Goal: Transaction & Acquisition: Purchase product/service

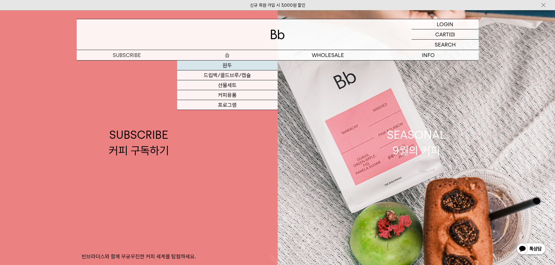
click at [226, 65] on link "원두" at bounding box center [227, 66] width 100 height 10
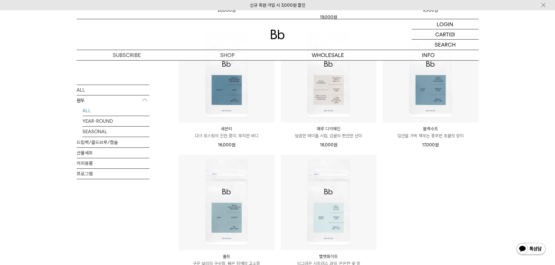
scroll to position [495, 0]
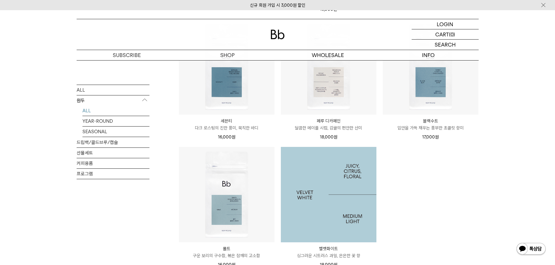
click at [331, 185] on img at bounding box center [329, 195] width 96 height 96
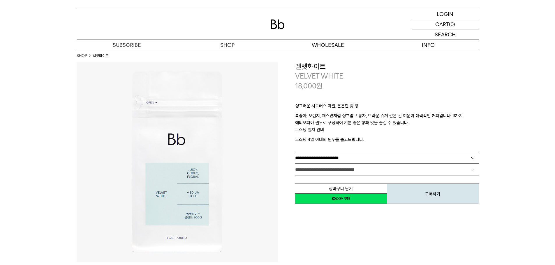
click at [310, 156] on select "**********" at bounding box center [386, 157] width 183 height 11
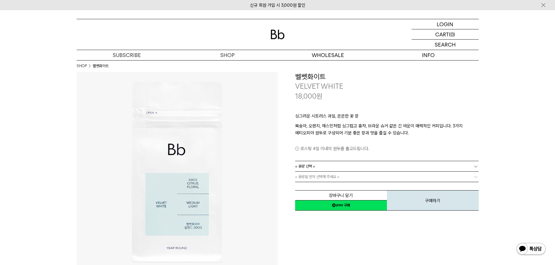
click at [308, 167] on span "= 용량 선택 =" at bounding box center [305, 166] width 20 height 10
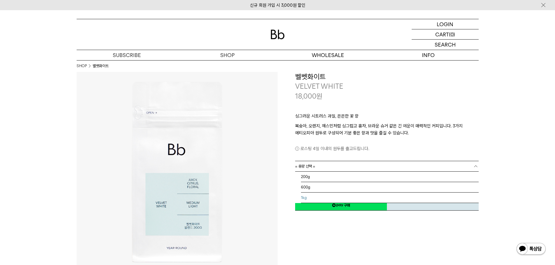
click at [308, 197] on li "1kg" at bounding box center [390, 198] width 178 height 10
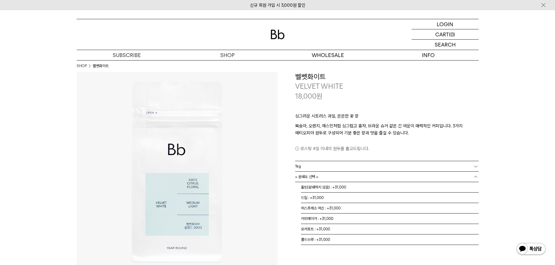
click at [300, 180] on span "= 분쇄도 선택 =" at bounding box center [306, 177] width 23 height 10
click at [318, 186] on li "홀빈(분쇄하지 않음) : +31,000" at bounding box center [390, 187] width 178 height 10
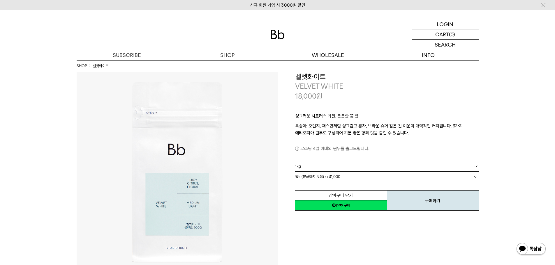
click at [292, 212] on div "**********" at bounding box center [377, 142] width 201 height 140
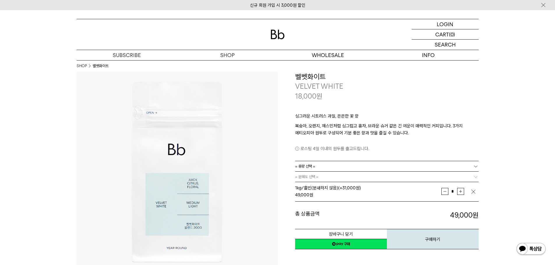
click at [306, 162] on span "= 용량 선택 =" at bounding box center [305, 166] width 20 height 10
click at [309, 187] on li "600g" at bounding box center [390, 187] width 178 height 10
click at [343, 179] on link "= 분쇄도 선택 =" at bounding box center [386, 177] width 183 height 10
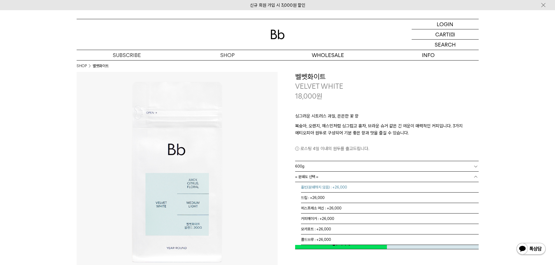
click at [343, 187] on li "홀빈(분쇄하지 않음) : +26,000" at bounding box center [390, 187] width 178 height 10
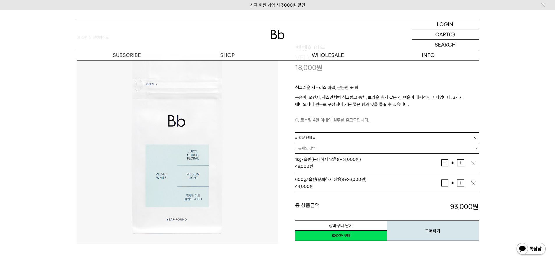
scroll to position [87, 0]
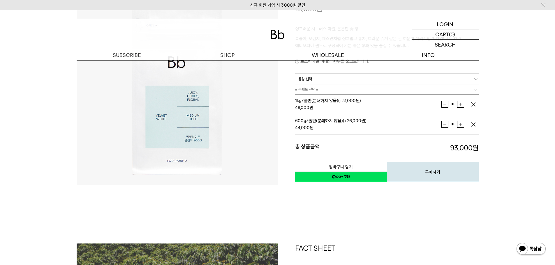
click at [474, 124] on img "button" at bounding box center [473, 125] width 6 height 6
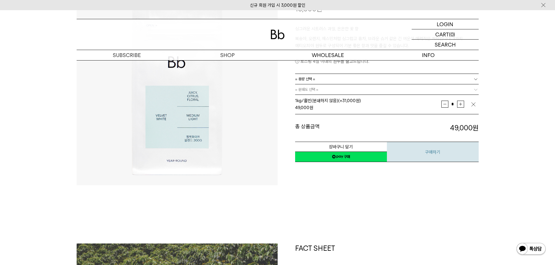
click at [423, 156] on button "구매하기" at bounding box center [433, 152] width 92 height 20
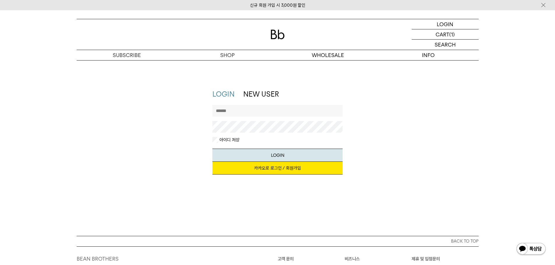
click at [236, 107] on input "text" at bounding box center [277, 111] width 130 height 12
click at [246, 168] on link "카카오로 로그인 / 회원가입" at bounding box center [277, 168] width 130 height 13
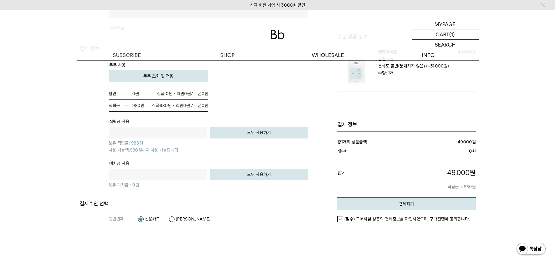
scroll to position [379, 0]
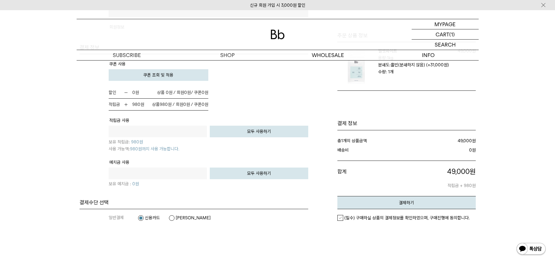
click at [261, 129] on button "모두 사용하기" at bounding box center [259, 132] width 98 height 12
type input "***"
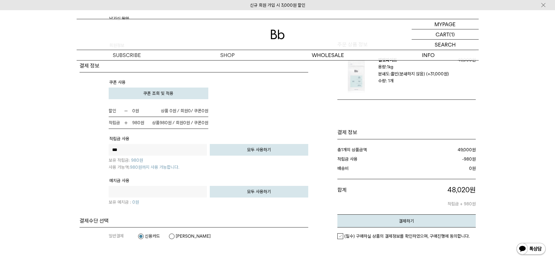
scroll to position [320, 0]
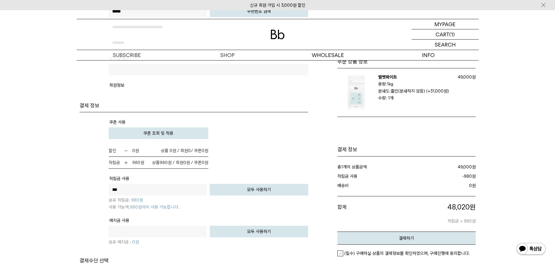
click at [342, 254] on label "(필수) 구매하실 상품의 결제정보를 확인하였으며, 구매진행에 동의합니다." at bounding box center [403, 254] width 132 height 6
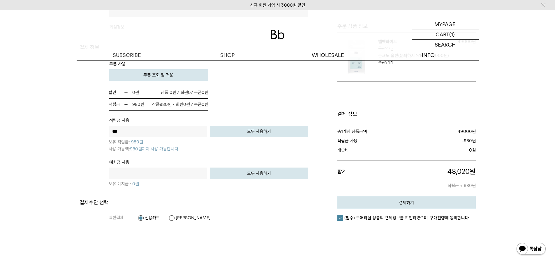
scroll to position [509, 0]
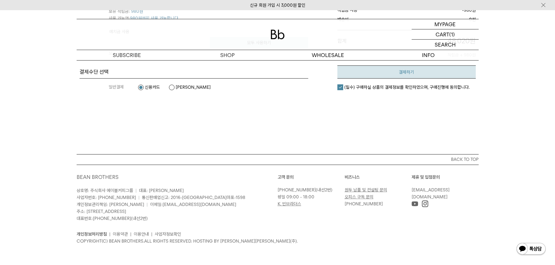
click at [379, 75] on button "결제하기" at bounding box center [406, 72] width 138 height 13
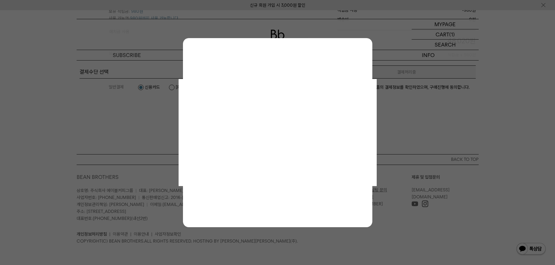
scroll to position [0, 0]
